Goal: Task Accomplishment & Management: Manage account settings

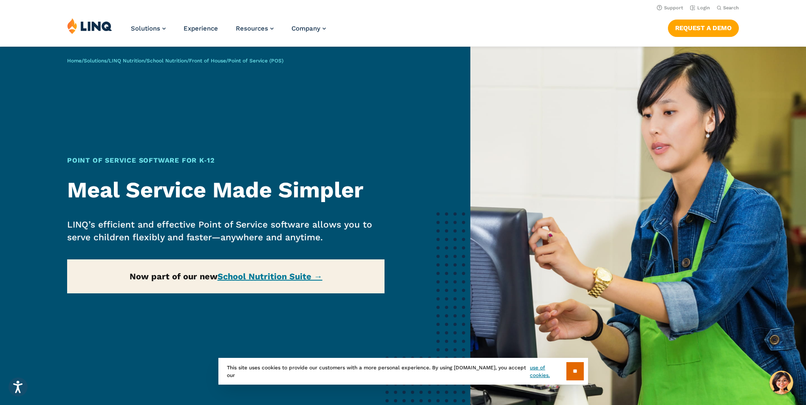
click at [304, 274] on div "Home / Solutions / LINQ Nutrition / School Nutrition / Front of House / Point o…" at bounding box center [235, 240] width 470 height 386
click at [570, 373] on input "**" at bounding box center [574, 371] width 17 height 18
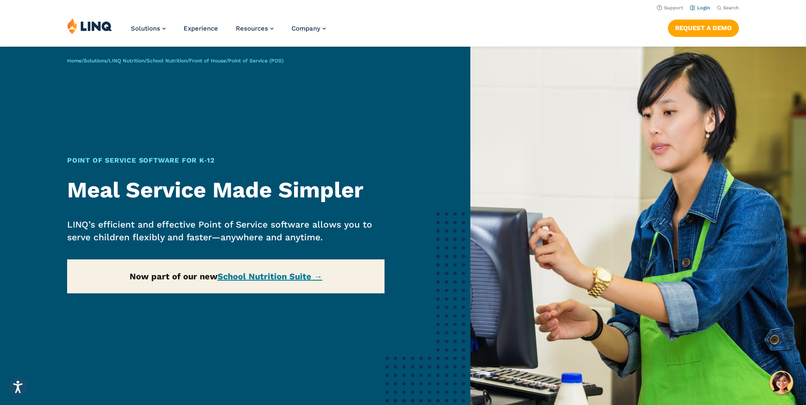
click at [698, 8] on link "Login" at bounding box center [700, 8] width 20 height 6
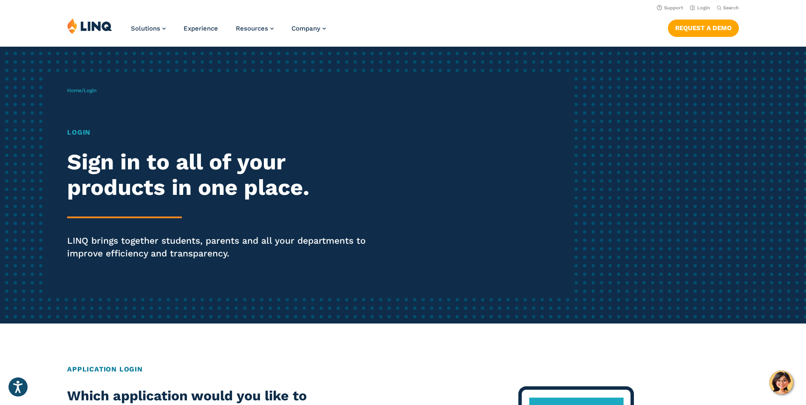
click at [90, 137] on h1 "Login" at bounding box center [222, 132] width 311 height 10
click at [107, 91] on div "Home / Login Login Sign in to all of your products in one place. LINQ brings to…" at bounding box center [318, 185] width 503 height 218
click at [76, 113] on div "Home / Login Login Sign in to all of your products in one place. LINQ brings to…" at bounding box center [318, 185] width 503 height 218
click at [120, 100] on div "Home / Login Login Sign in to all of your products in one place. LINQ brings to…" at bounding box center [318, 185] width 503 height 218
